Goal: Task Accomplishment & Management: Manage account settings

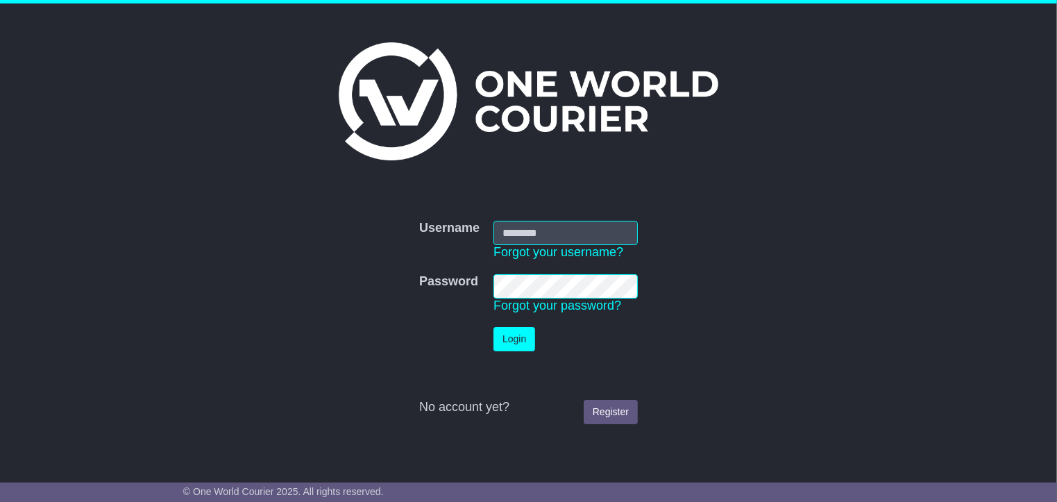
type input "**********"
click at [506, 339] on button "Login" at bounding box center [514, 339] width 42 height 24
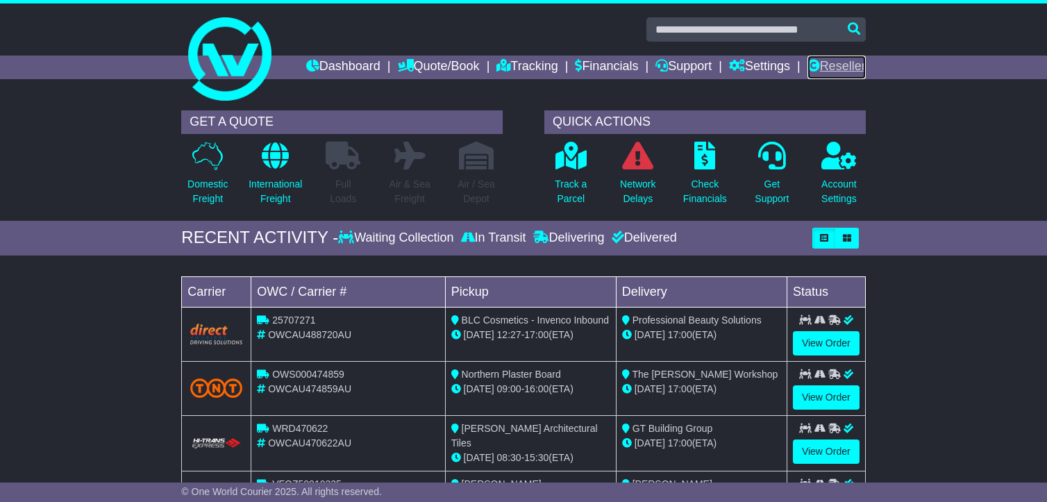
click at [840, 58] on link "Reseller" at bounding box center [836, 68] width 58 height 24
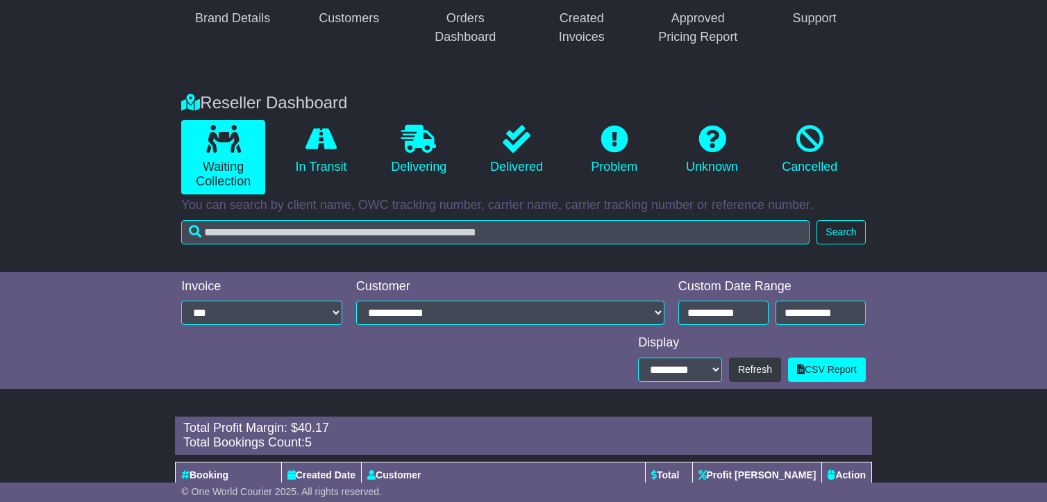
scroll to position [133, 0]
